Goal: Find contact information: Find contact information

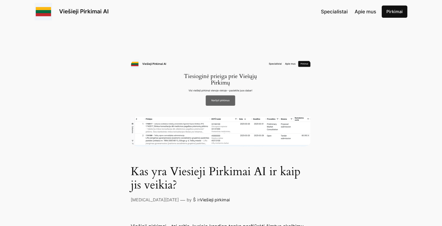
click at [83, 15] on link "Viešieji Pirkimai AI" at bounding box center [83, 11] width 49 height 7
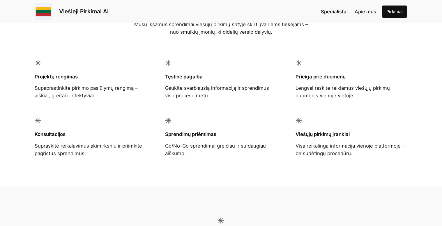
scroll to position [407, 0]
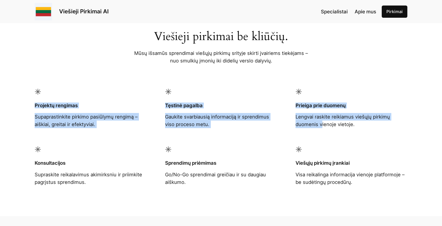
drag, startPoint x: 28, startPoint y: 106, endPoint x: 322, endPoint y: 126, distance: 295.2
click at [322, 126] on div "Viešieji pirkimai be kliūčių. Mūsų išsamūs sprendimai viešųjų pirkimų srityje s…" at bounding box center [221, 100] width 442 height 231
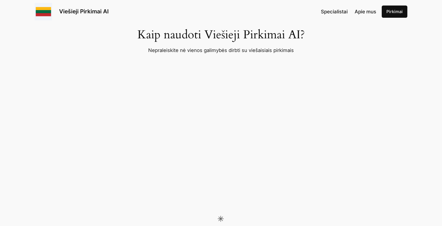
scroll to position [611, 0]
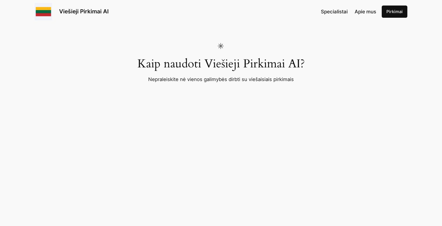
click at [393, 12] on link "Pirkimai" at bounding box center [395, 12] width 26 height 12
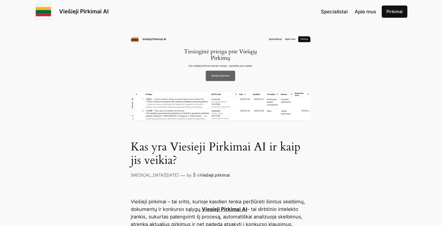
scroll to position [58, 0]
